Goal: Task Accomplishment & Management: Manage account settings

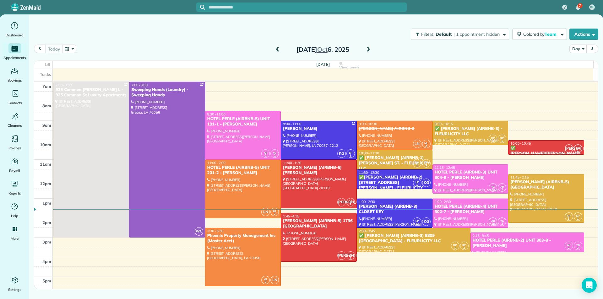
click at [277, 51] on span at bounding box center [277, 50] width 7 height 6
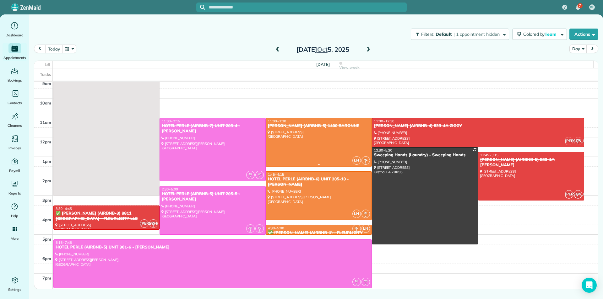
scroll to position [31, 0]
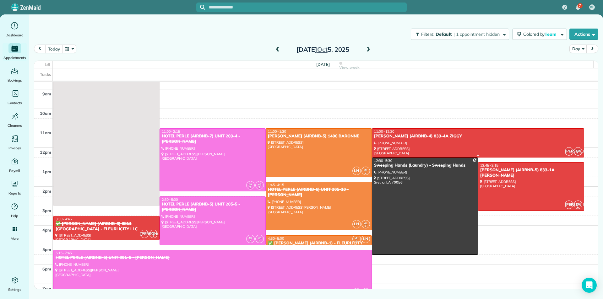
click at [453, 144] on div at bounding box center [478, 143] width 212 height 29
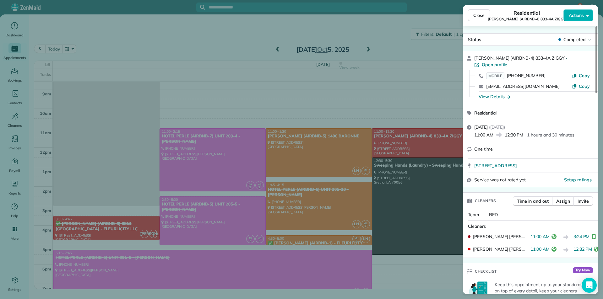
click at [410, 103] on div "Close Residential [PERSON_NAME] (AIRBNB-4) 833-4A ZIGGY Actions Status Complete…" at bounding box center [301, 149] width 603 height 299
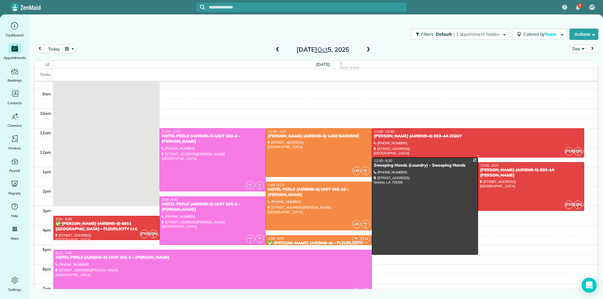
click at [533, 141] on div at bounding box center [478, 143] width 212 height 29
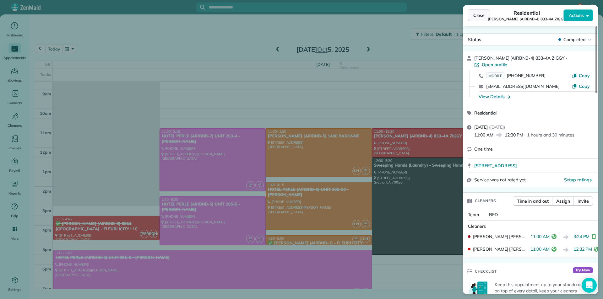
click at [480, 16] on span "Close" at bounding box center [479, 15] width 11 height 6
